Goal: Information Seeking & Learning: Learn about a topic

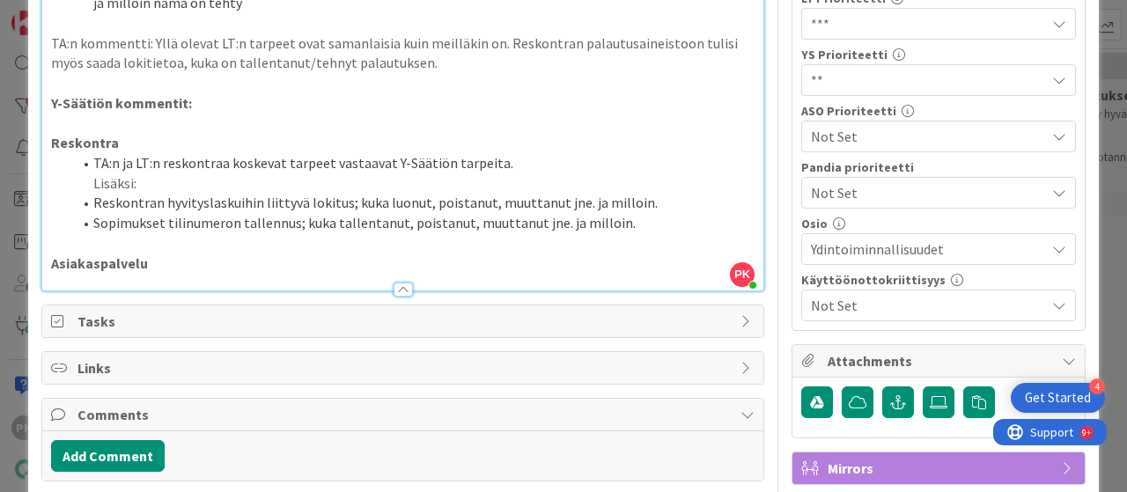
click at [203, 265] on p "Asiakaspalvelu" at bounding box center [402, 264] width 703 height 20
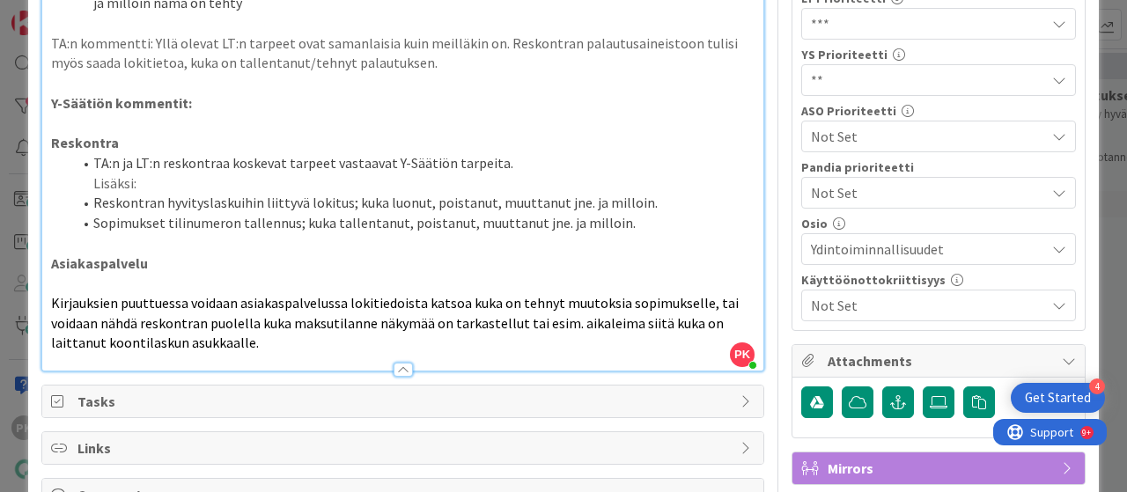
click at [51, 297] on span "Kirjauksien puuttuessa voidaan asiakaspalvelussa lokitiedoista katsoa kuka on t…" at bounding box center [396, 322] width 690 height 57
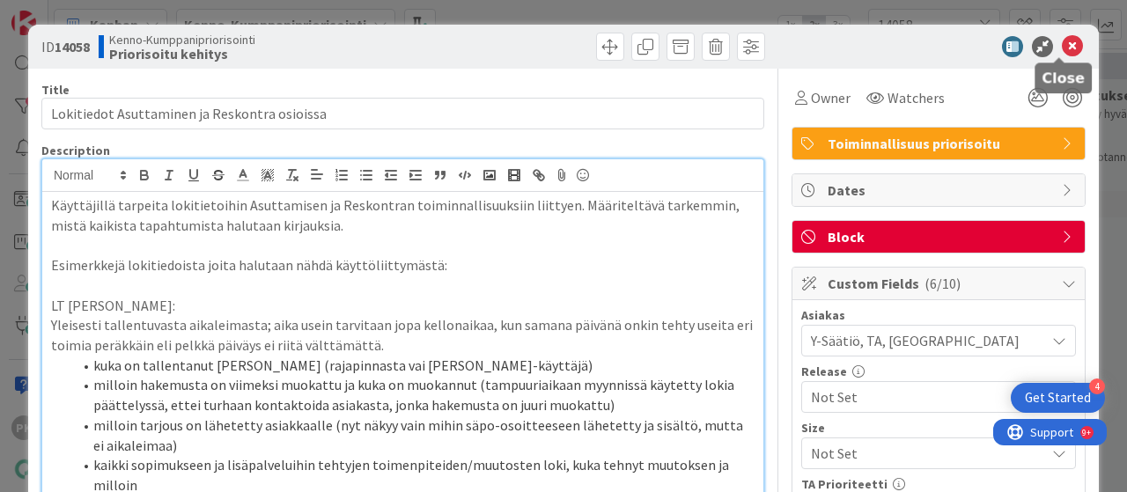
click at [1062, 43] on icon at bounding box center [1072, 46] width 21 height 21
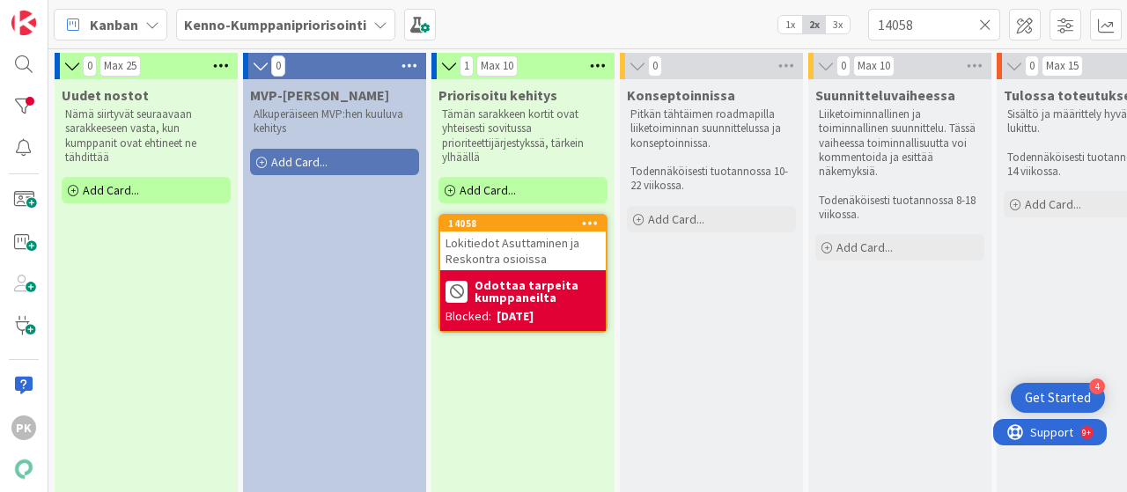
click at [504, 256] on span "Lokitiedot Asuttaminen ja Reskontra osioissa" at bounding box center [512, 251] width 134 height 32
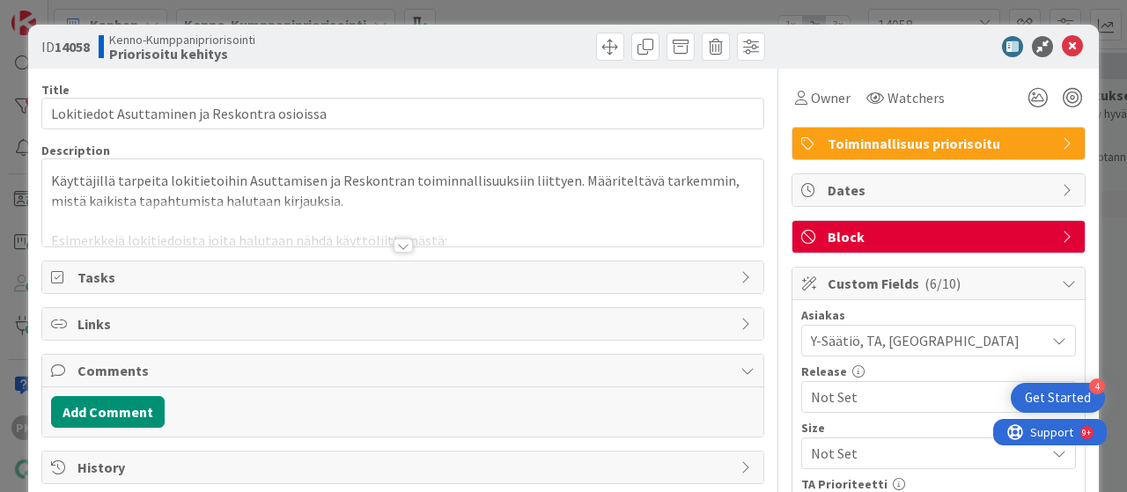
click at [393, 247] on div at bounding box center [402, 246] width 19 height 14
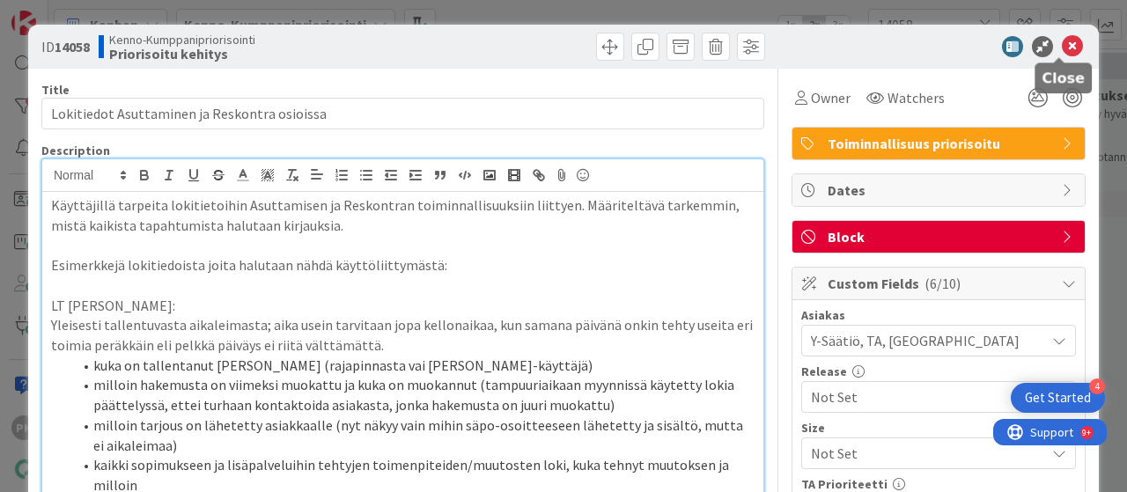
click at [1062, 50] on icon at bounding box center [1072, 46] width 21 height 21
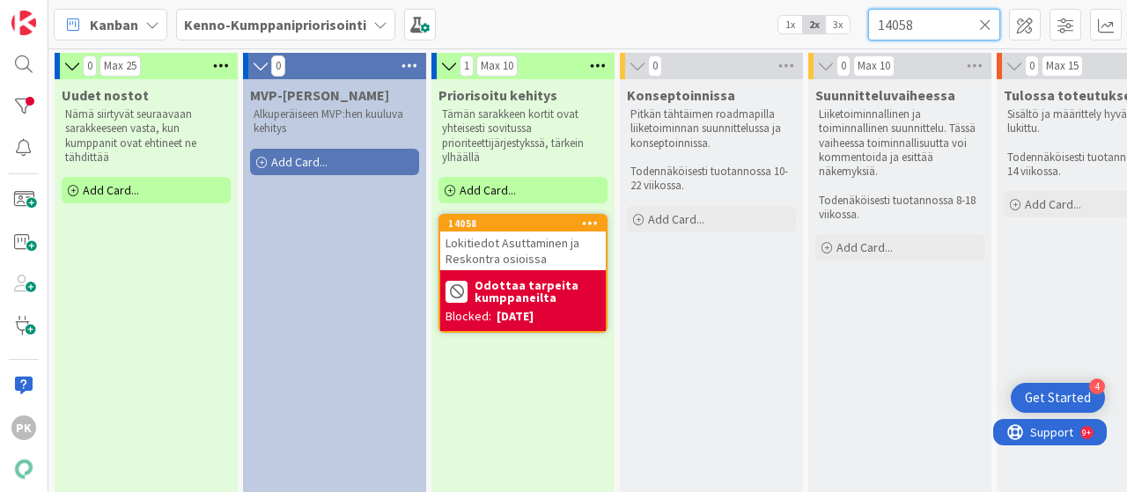
click at [919, 29] on input "14058" at bounding box center [934, 25] width 132 height 32
type input "1"
